Goal: Register for event/course

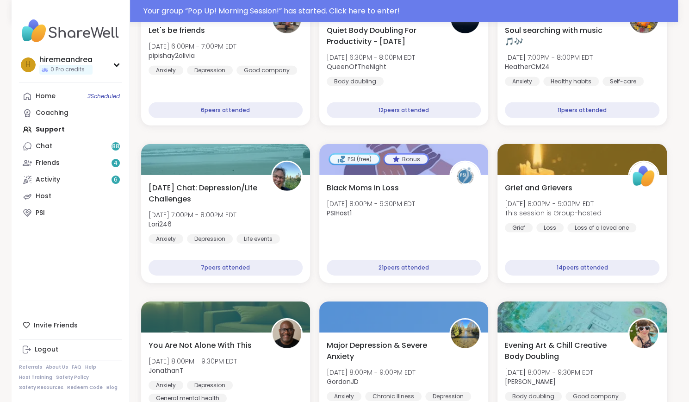
scroll to position [1646, 0]
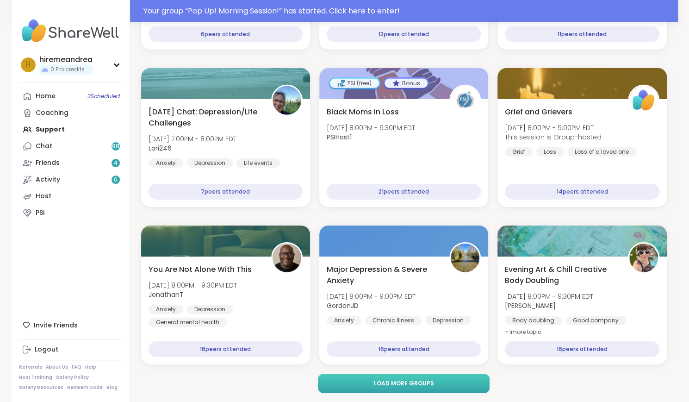
click at [414, 378] on button "Load more groups" at bounding box center [404, 382] width 172 height 19
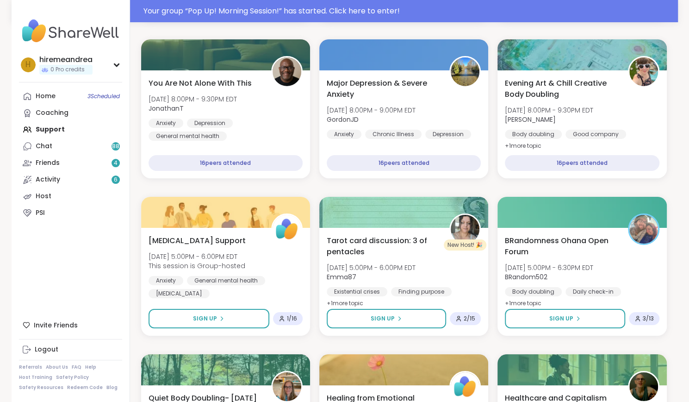
scroll to position [1831, 0]
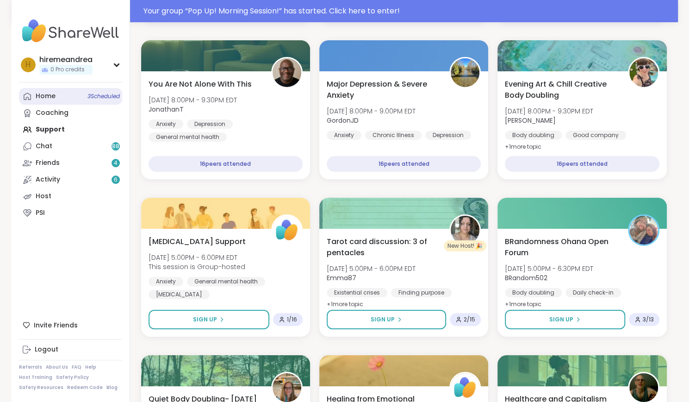
click at [45, 93] on div "Home 3 Scheduled" at bounding box center [46, 96] width 20 height 9
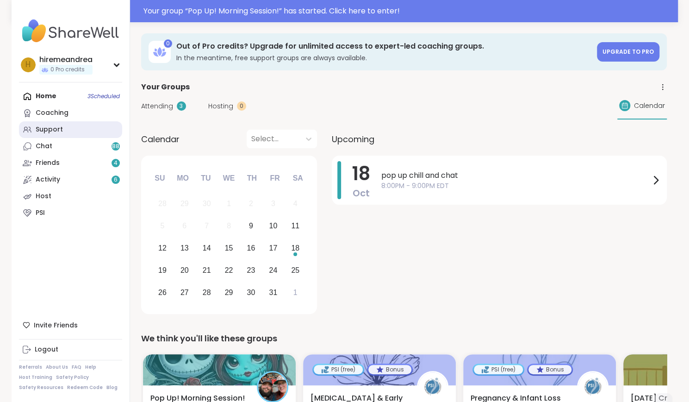
click at [47, 131] on div "Support" at bounding box center [49, 129] width 27 height 9
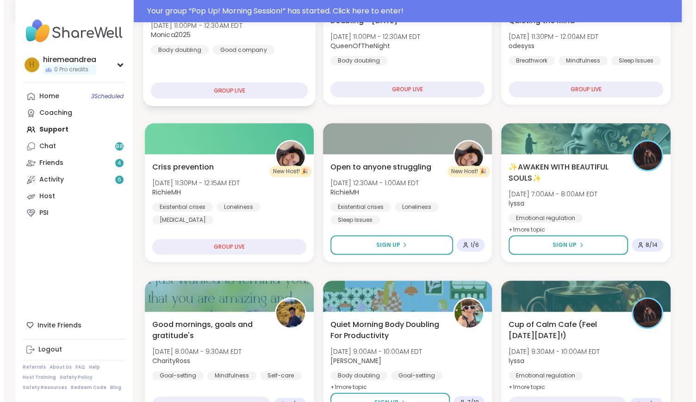
scroll to position [176, 0]
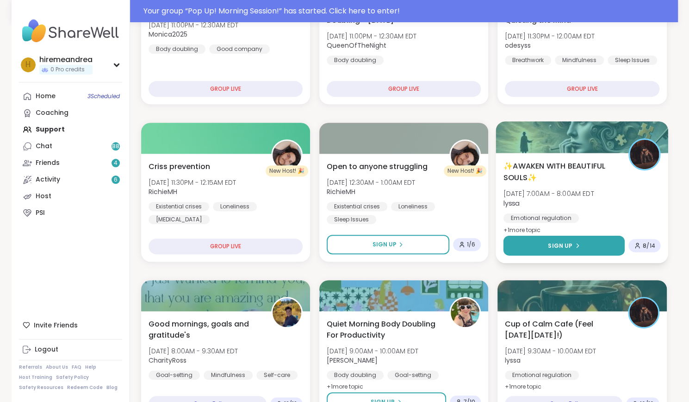
click at [551, 243] on span "Sign Up" at bounding box center [560, 245] width 25 height 8
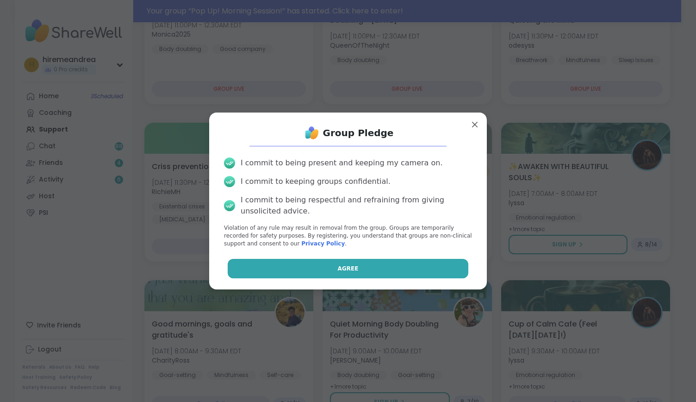
click at [398, 263] on button "Agree" at bounding box center [348, 268] width 241 height 19
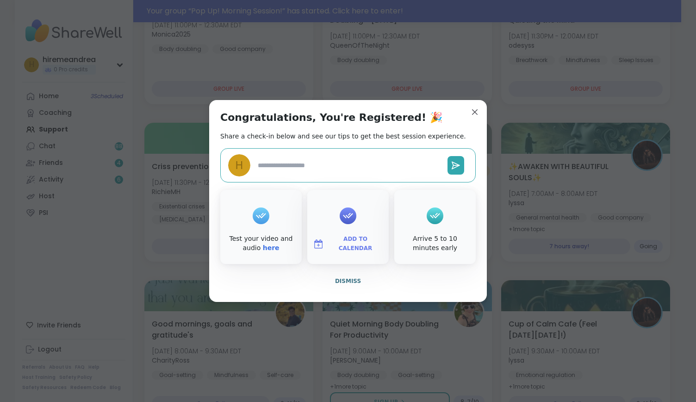
type textarea "*"
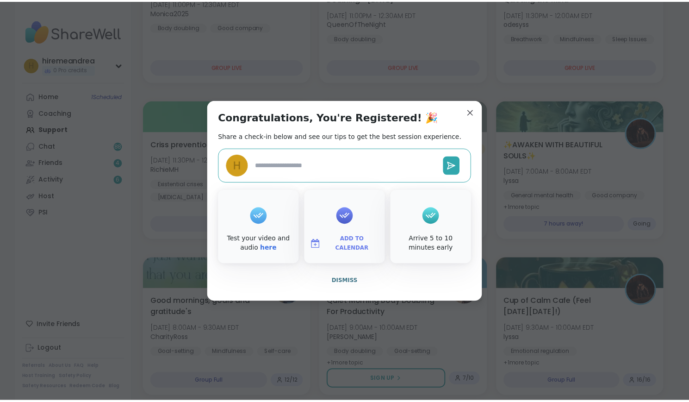
scroll to position [154, 0]
